Goal: Information Seeking & Learning: Find specific fact

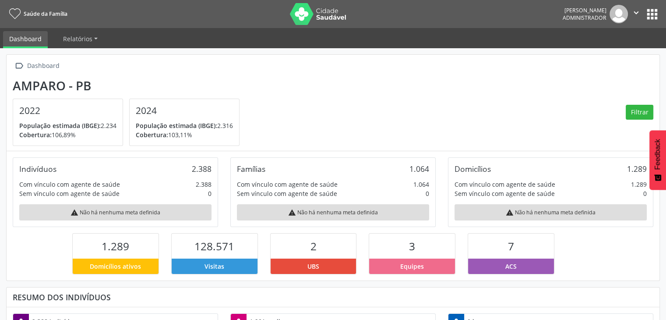
scroll to position [144, 218]
click at [654, 14] on button "apps" at bounding box center [652, 14] width 15 height 15
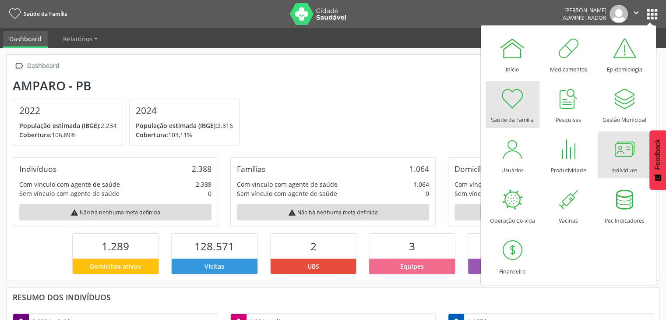
click at [619, 162] on div "Indivíduos" at bounding box center [624, 168] width 26 height 12
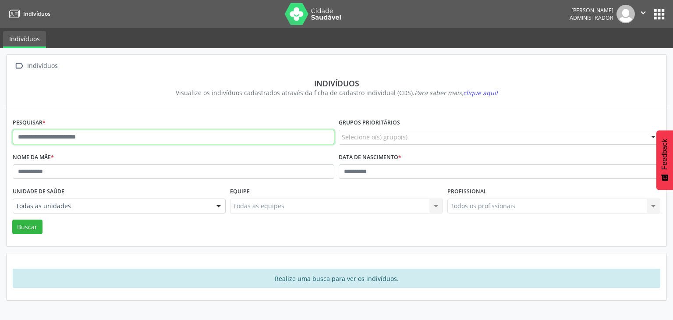
click at [155, 138] on input "text" at bounding box center [173, 137] width 321 height 15
type input "*****"
click at [12, 219] on button "Buscar" at bounding box center [27, 226] width 30 height 15
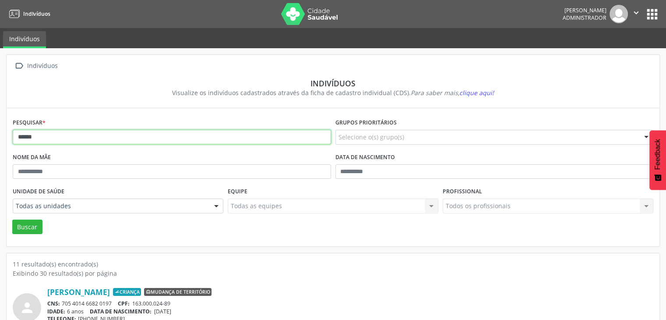
click at [140, 131] on input "*****" at bounding box center [172, 137] width 318 height 15
type input "**********"
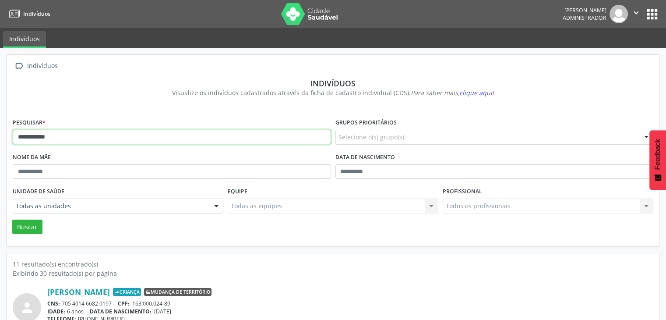
click at [12, 219] on button "Buscar" at bounding box center [27, 226] width 30 height 15
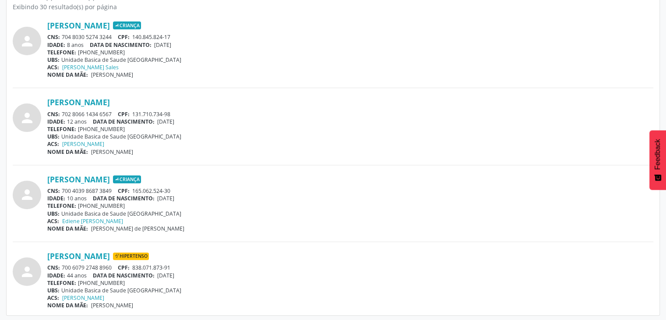
scroll to position [267, 0]
drag, startPoint x: 61, startPoint y: 186, endPoint x: 112, endPoint y: 188, distance: 50.9
click at [112, 188] on div "CNS: 700 4039 8687 3849 CPF: 165.062.524-30" at bounding box center [350, 189] width 606 height 7
copy div "700 4039 8687 3849"
drag, startPoint x: 135, startPoint y: 188, endPoint x: 175, endPoint y: 183, distance: 40.6
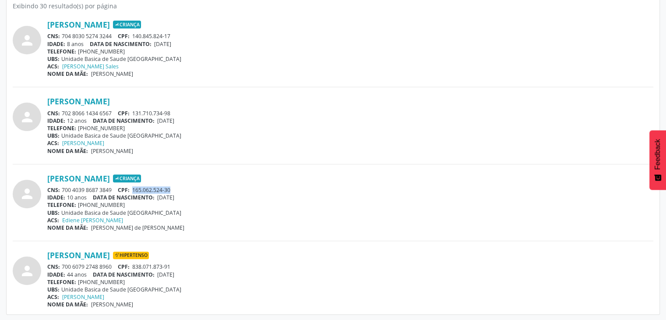
click at [175, 183] on div "Maria Elisa de Macedo Pereira Criança CNS: 700 4039 8687 3849 CPF: 165.062.524-…" at bounding box center [350, 202] width 606 height 58
copy span "165.062.524-30"
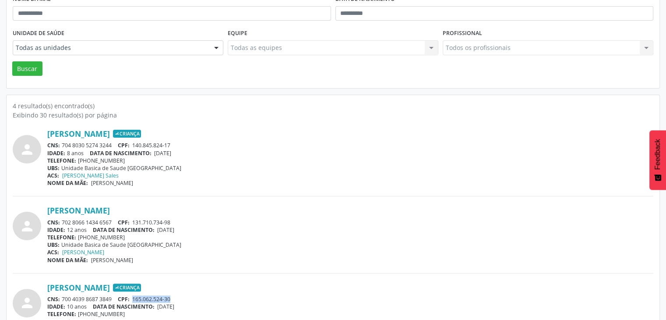
scroll to position [175, 0]
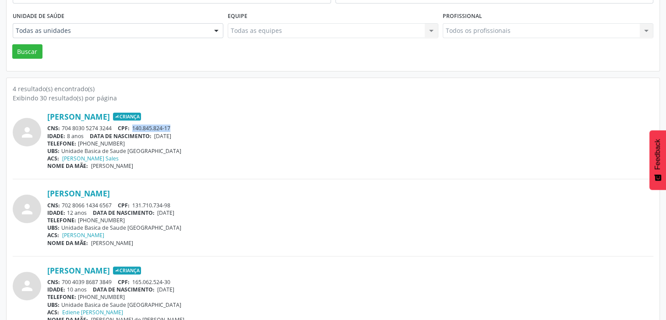
drag, startPoint x: 134, startPoint y: 127, endPoint x: 173, endPoint y: 126, distance: 39.4
click at [173, 126] on div "CNS: 704 8030 5274 3244 CPF: 140.845.824-17" at bounding box center [350, 127] width 606 height 7
copy span "140.845.824-17"
drag, startPoint x: 44, startPoint y: 113, endPoint x: 131, endPoint y: 139, distance: 91.3
click at [131, 139] on div "person Maria Elisa Constâncio de Lima Criança CNS: 704 8030 5274 3244 CPF: 140.…" at bounding box center [333, 141] width 641 height 58
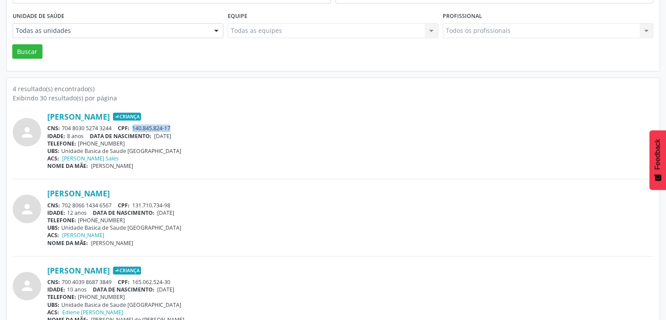
copy div "Maria Elisa Constâncio de Lima Criança CNS: 704 8030 5274 3244 CPF: 140.845.824…"
click at [183, 170] on div "person Maria Elisa Constâncio de Lima Criança CNS: 704 8030 5274 3244 CPF: 140.…" at bounding box center [333, 145] width 641 height 67
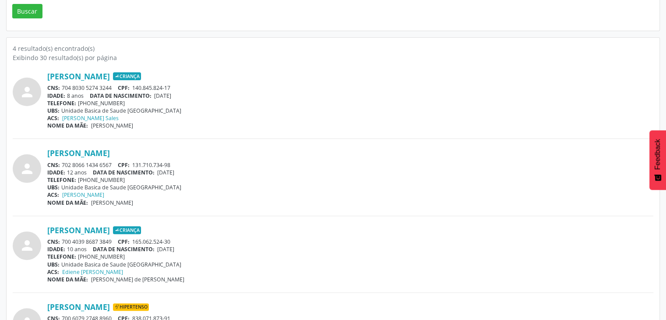
scroll to position [263, 0]
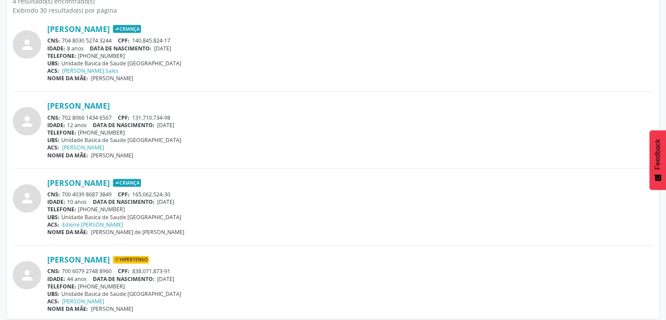
drag, startPoint x: 46, startPoint y: 179, endPoint x: 133, endPoint y: 205, distance: 90.6
click at [133, 205] on div "person Maria Elisa de Macedo Pereira Criança CNS: 700 4039 8687 3849 CPF: 165.0…" at bounding box center [333, 207] width 641 height 58
copy div "Maria Elisa de Macedo Pereira Criança CNS: 700 4039 8687 3849 CPF: 165.062.524-…"
click at [318, 141] on div "UBS: Unidade Basica de Saude Sao Sebastiao" at bounding box center [350, 139] width 606 height 7
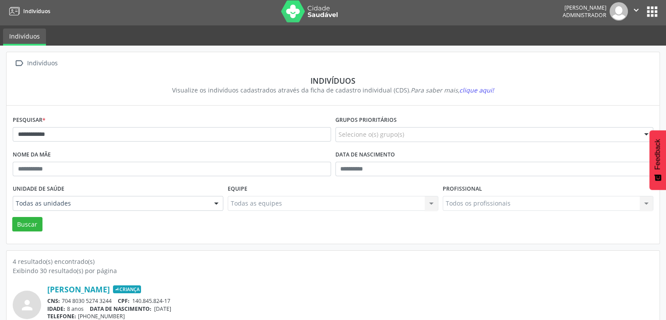
scroll to position [0, 0]
